Goal: Check status: Check status

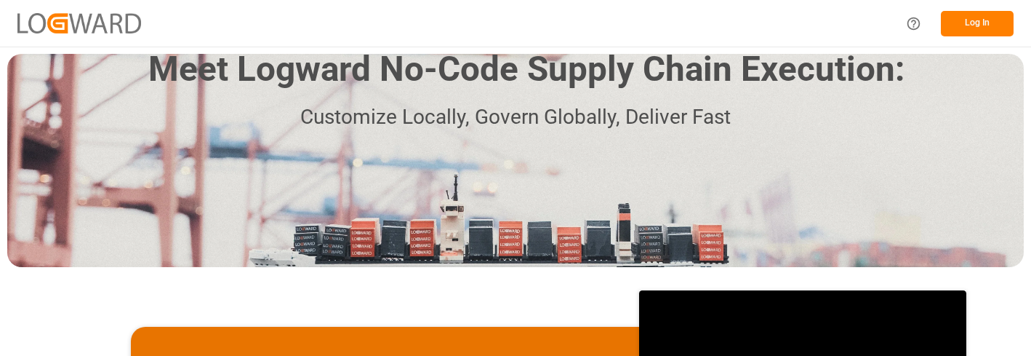
click at [979, 24] on button "Log In" at bounding box center [977, 23] width 73 height 25
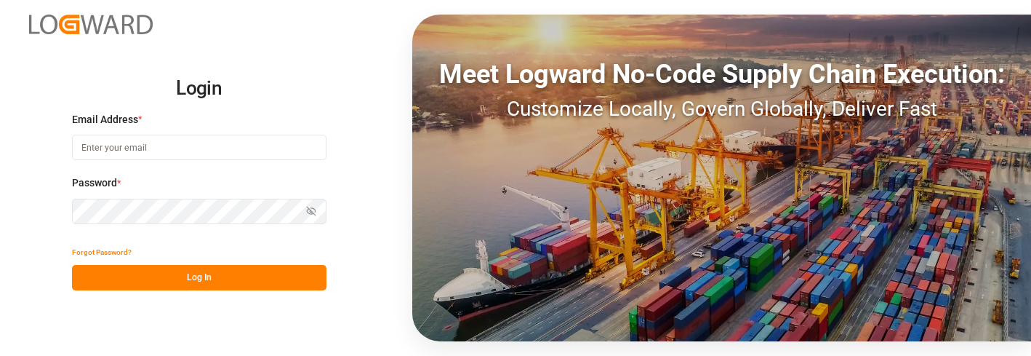
type input "[PERSON_NAME][EMAIL_ADDRESS][PERSON_NAME][DOMAIN_NAME]"
click at [225, 275] on button "Log In" at bounding box center [199, 277] width 255 height 25
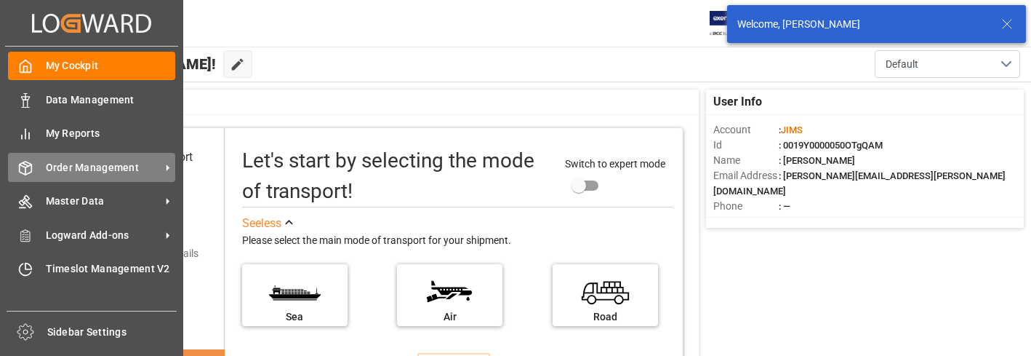
click at [108, 168] on span "Order Management" at bounding box center [103, 167] width 115 height 15
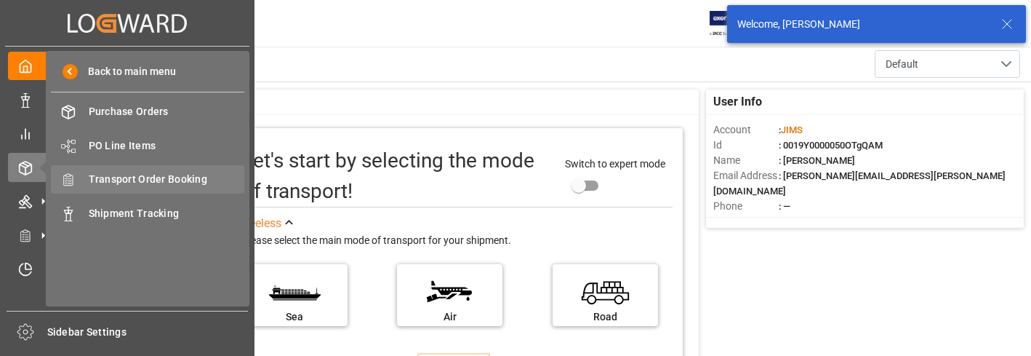
click at [175, 178] on span "Transport Order Booking" at bounding box center [167, 179] width 156 height 15
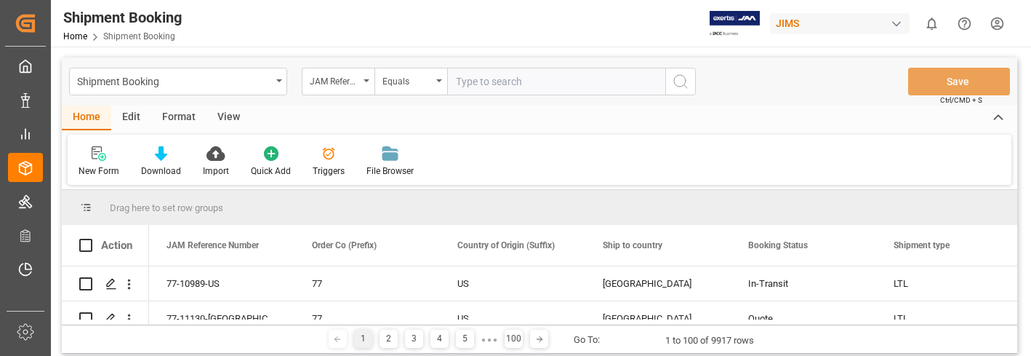
click at [516, 84] on input "text" at bounding box center [556, 82] width 218 height 28
type input "22-10257-CN"
click at [677, 78] on icon "search button" at bounding box center [680, 81] width 17 height 17
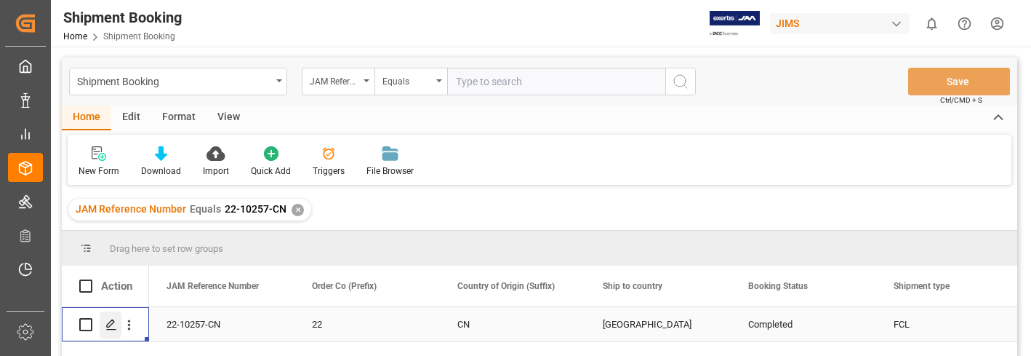
click at [116, 320] on icon "Press SPACE to select this row." at bounding box center [111, 325] width 12 height 12
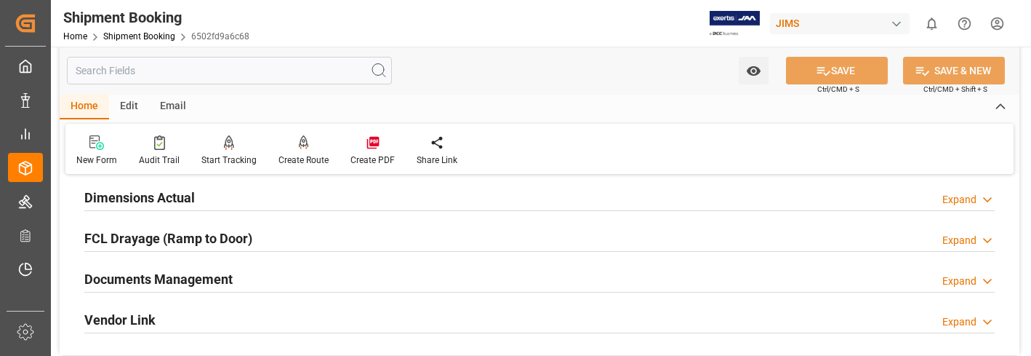
scroll to position [436, 0]
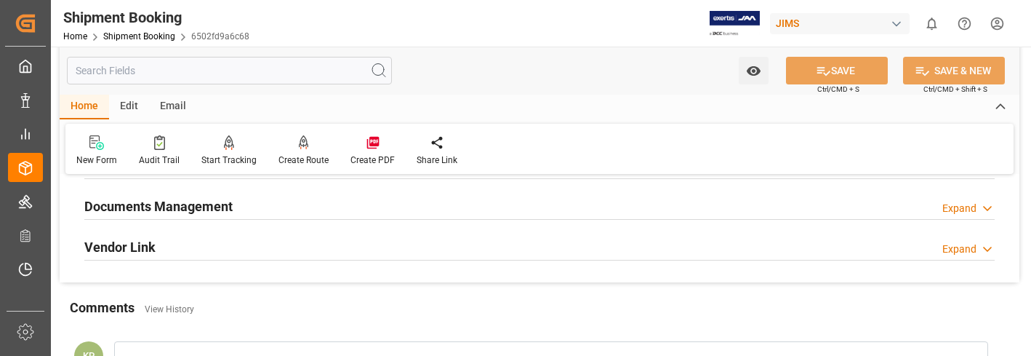
click at [969, 209] on div "Expand" at bounding box center [960, 208] width 34 height 15
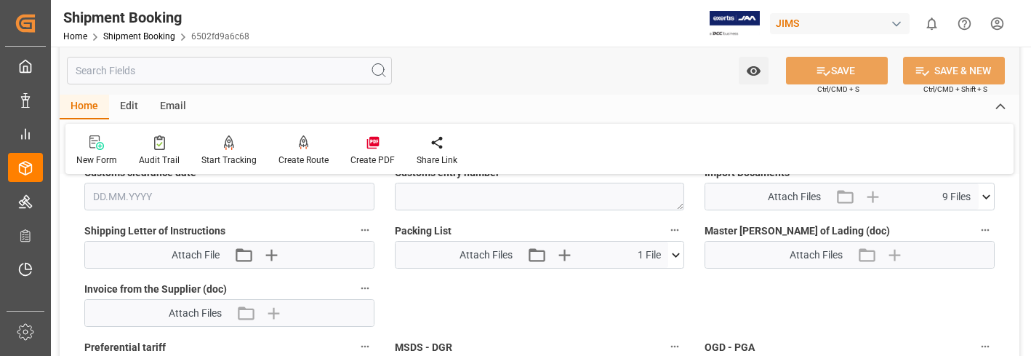
scroll to position [727, 0]
click at [985, 194] on icon at bounding box center [987, 195] width 8 height 4
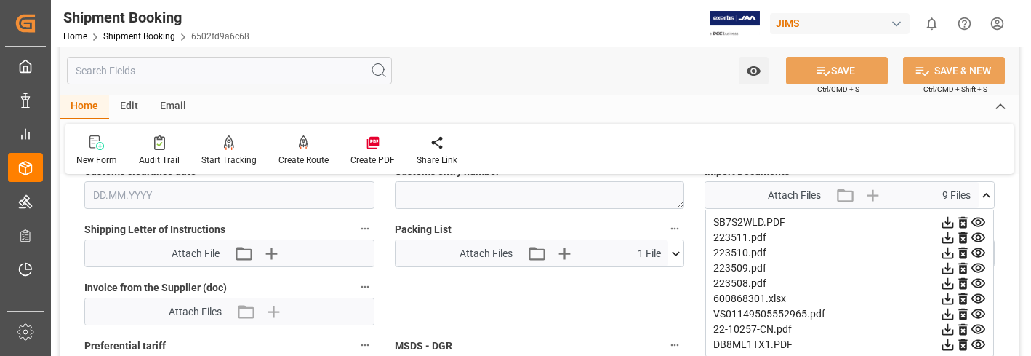
click at [947, 282] on icon at bounding box center [948, 283] width 15 height 15
click at [949, 266] on icon at bounding box center [949, 269] width 12 height 12
click at [949, 252] on icon at bounding box center [949, 253] width 12 height 12
click at [948, 234] on icon at bounding box center [949, 238] width 12 height 12
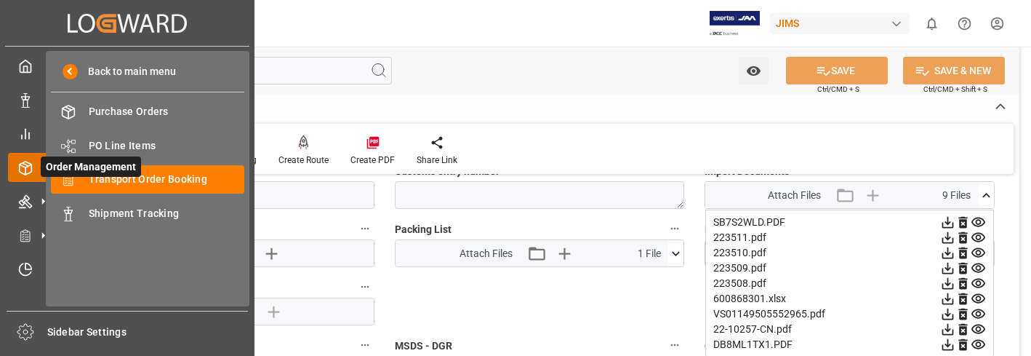
click at [121, 175] on span "Order Management" at bounding box center [91, 166] width 100 height 20
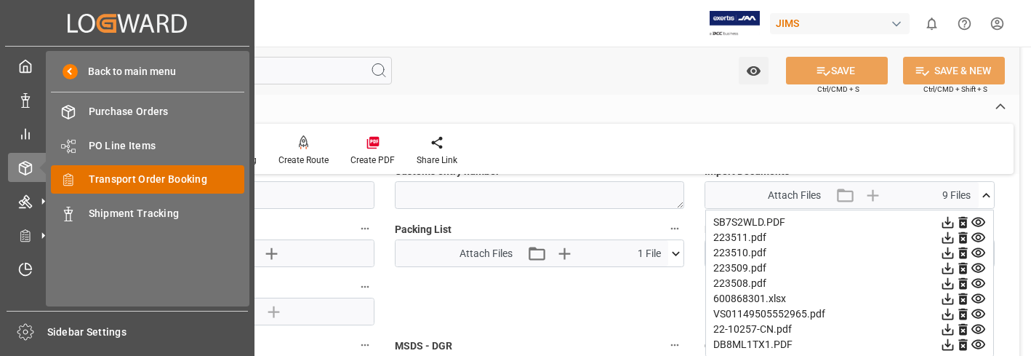
click at [192, 179] on span "Transport Order Booking" at bounding box center [167, 179] width 156 height 15
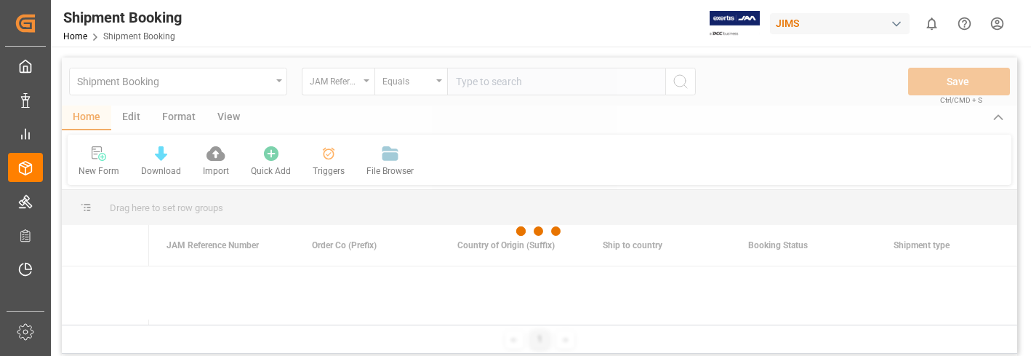
click at [482, 81] on div at bounding box center [540, 230] width 956 height 347
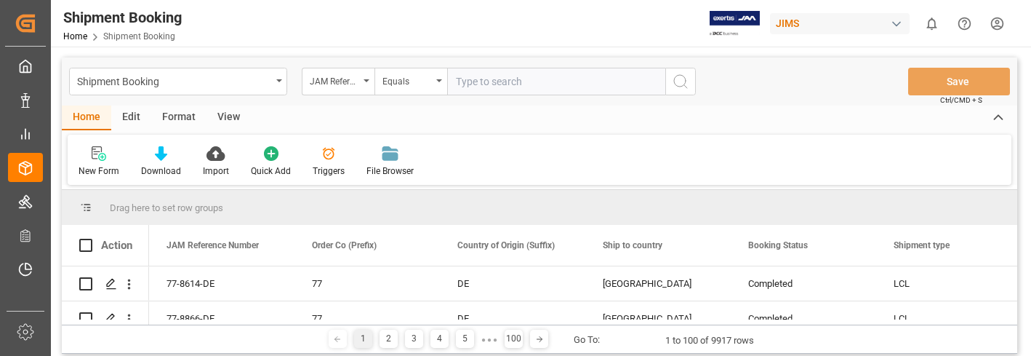
click at [488, 81] on input "text" at bounding box center [556, 82] width 218 height 28
type input "22-11019-DE"
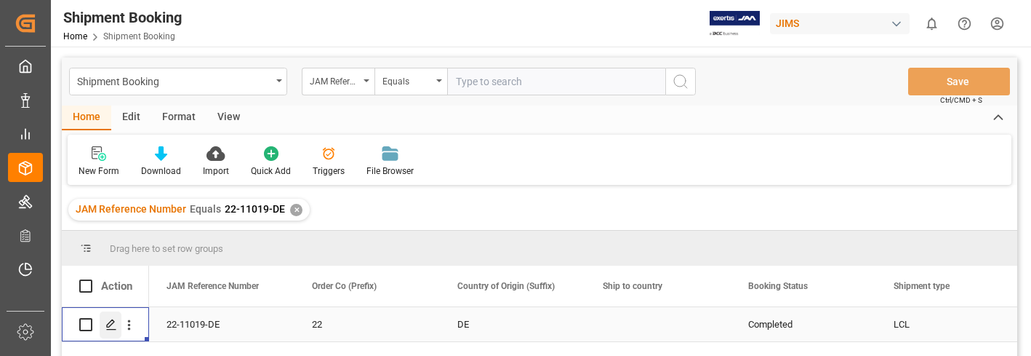
click at [113, 324] on icon "Press SPACE to select this row." at bounding box center [111, 325] width 12 height 12
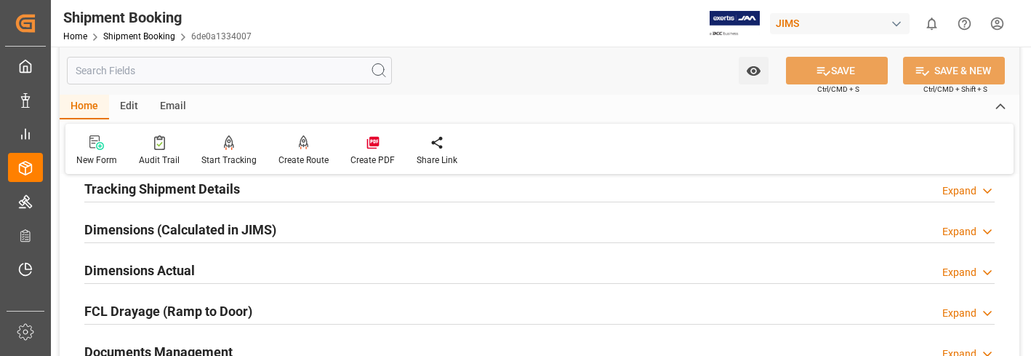
scroll to position [364, 0]
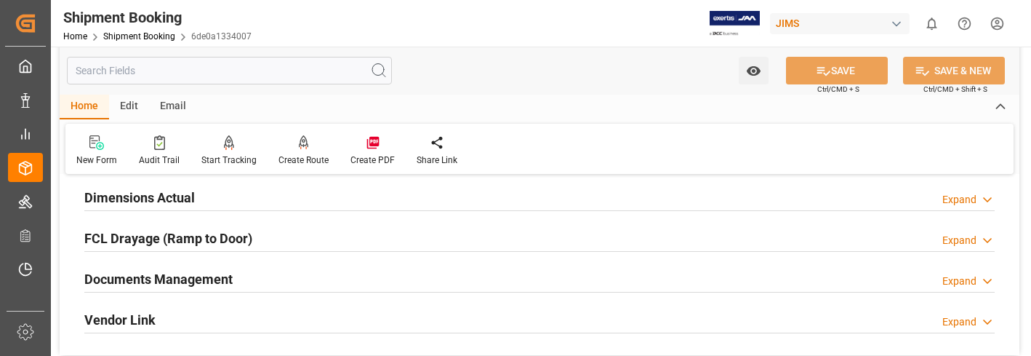
click at [962, 284] on div "Expand" at bounding box center [960, 281] width 34 height 15
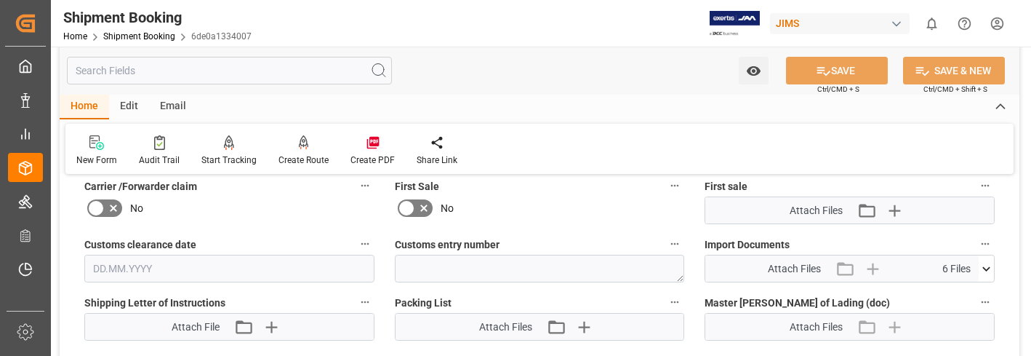
scroll to position [655, 0]
click at [984, 267] on icon at bounding box center [987, 268] width 8 height 4
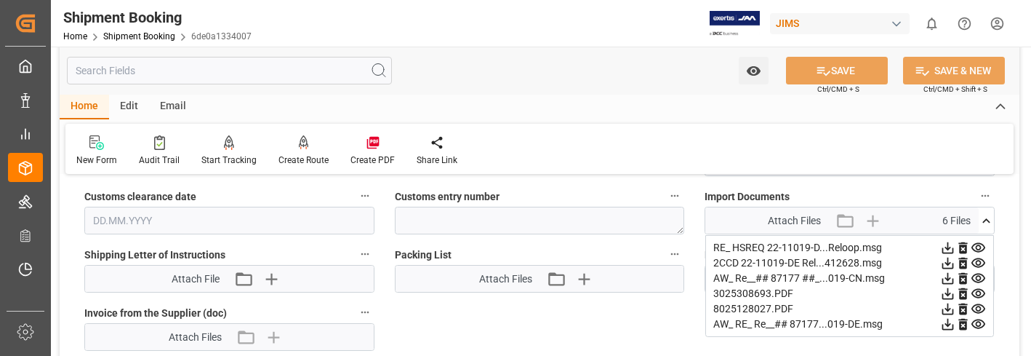
scroll to position [727, 0]
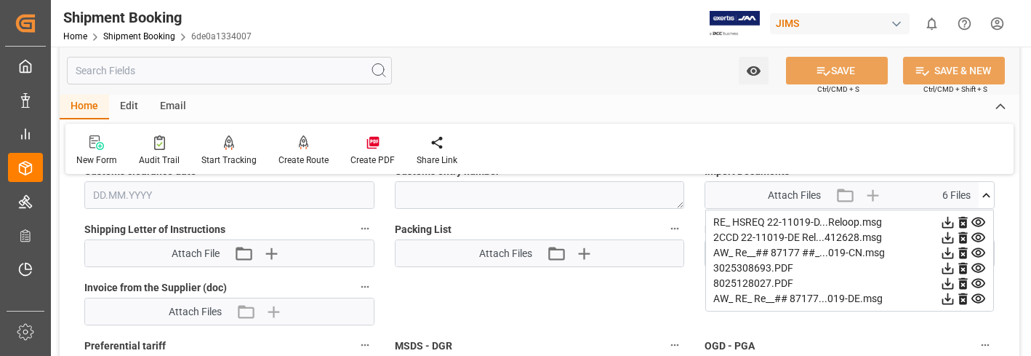
click at [947, 269] on icon at bounding box center [949, 269] width 12 height 12
click at [949, 236] on icon at bounding box center [949, 238] width 12 height 12
